Goal: Transaction & Acquisition: Book appointment/travel/reservation

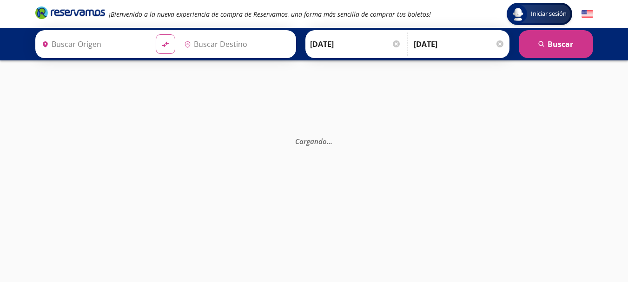
type input "Central Zapopan, [GEOGRAPHIC_DATA]"
type input "[GEOGRAPHIC_DATA], [GEOGRAPHIC_DATA]"
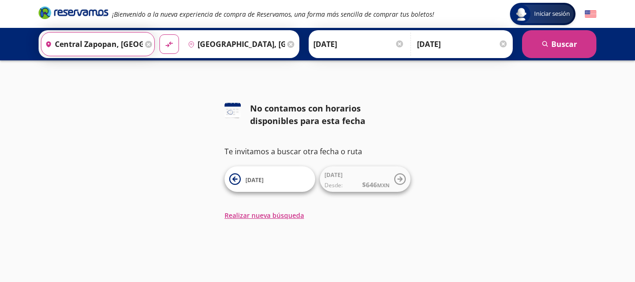
click at [124, 47] on input "Central Zapopan, [GEOGRAPHIC_DATA]" at bounding box center [91, 44] width 101 height 23
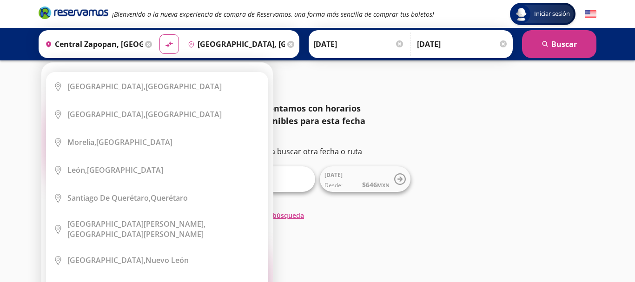
click at [152, 43] on icon at bounding box center [148, 44] width 7 height 7
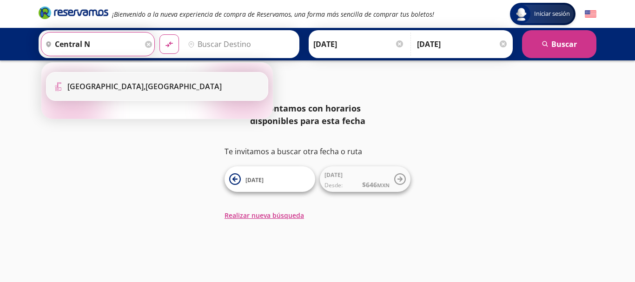
click at [106, 82] on b "[GEOGRAPHIC_DATA]," at bounding box center [106, 86] width 78 height 10
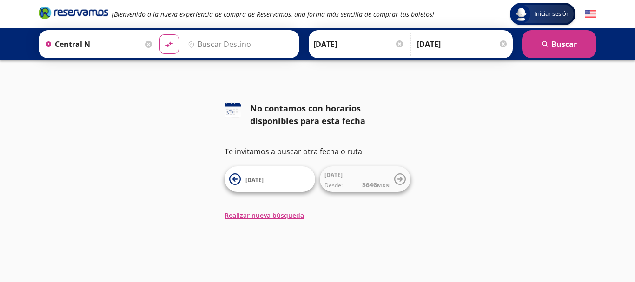
type input "[GEOGRAPHIC_DATA], [GEOGRAPHIC_DATA]"
click at [212, 47] on input "Destino" at bounding box center [239, 44] width 111 height 23
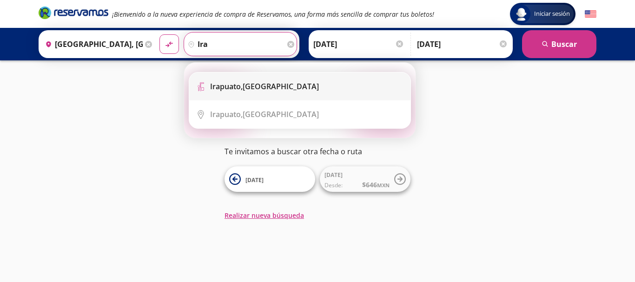
click at [249, 90] on div "[GEOGRAPHIC_DATA], [GEOGRAPHIC_DATA]" at bounding box center [264, 86] width 109 height 10
type input "[GEOGRAPHIC_DATA], [GEOGRAPHIC_DATA]"
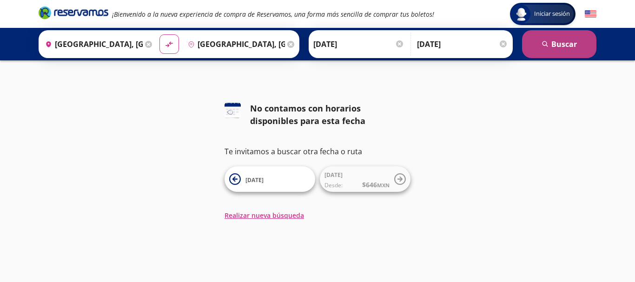
click at [557, 44] on button "search [GEOGRAPHIC_DATA]" at bounding box center [559, 44] width 74 height 28
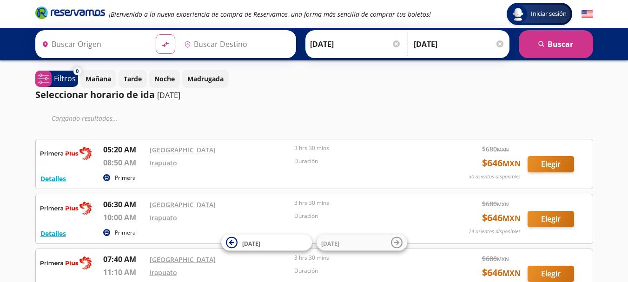
type input "[GEOGRAPHIC_DATA], [GEOGRAPHIC_DATA]"
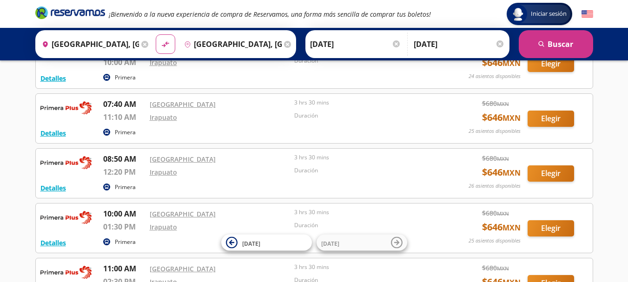
scroll to position [128, 0]
click at [624, 127] on div "Iniciar sesión Iniciar sesión ¡Bienvenido a la nueva experiencia de compra de R…" at bounding box center [314, 243] width 628 height 742
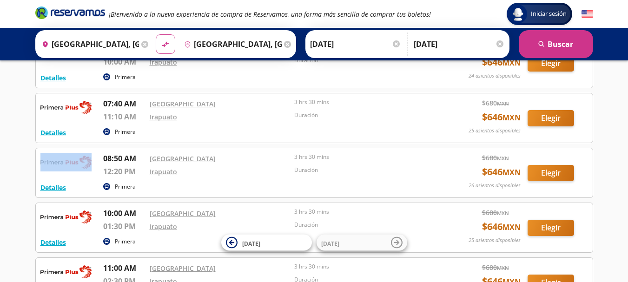
click at [624, 127] on div "Iniciar sesión Iniciar sesión ¡Bienvenido a la nueva experiencia de compra de R…" at bounding box center [314, 243] width 628 height 742
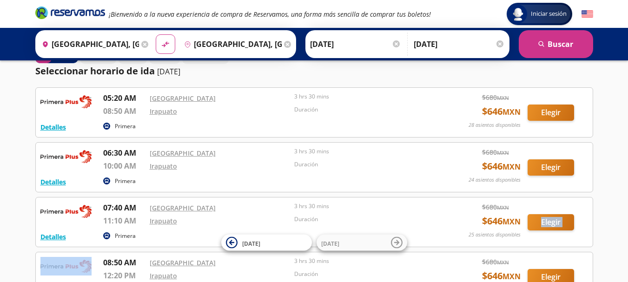
scroll to position [0, 0]
